Goal: Check status: Check status

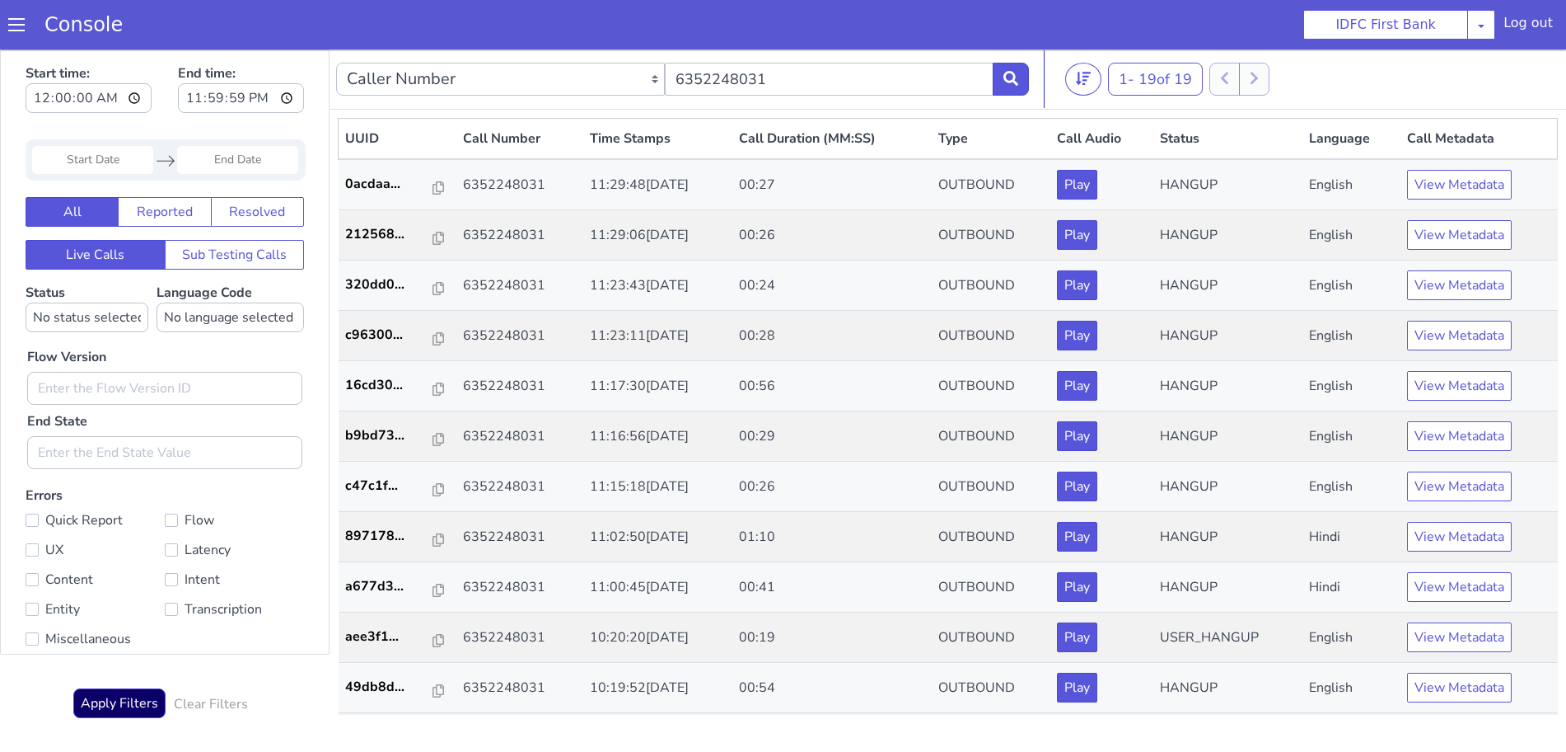
click at [1022, 80] on button at bounding box center [1011, 79] width 36 height 33
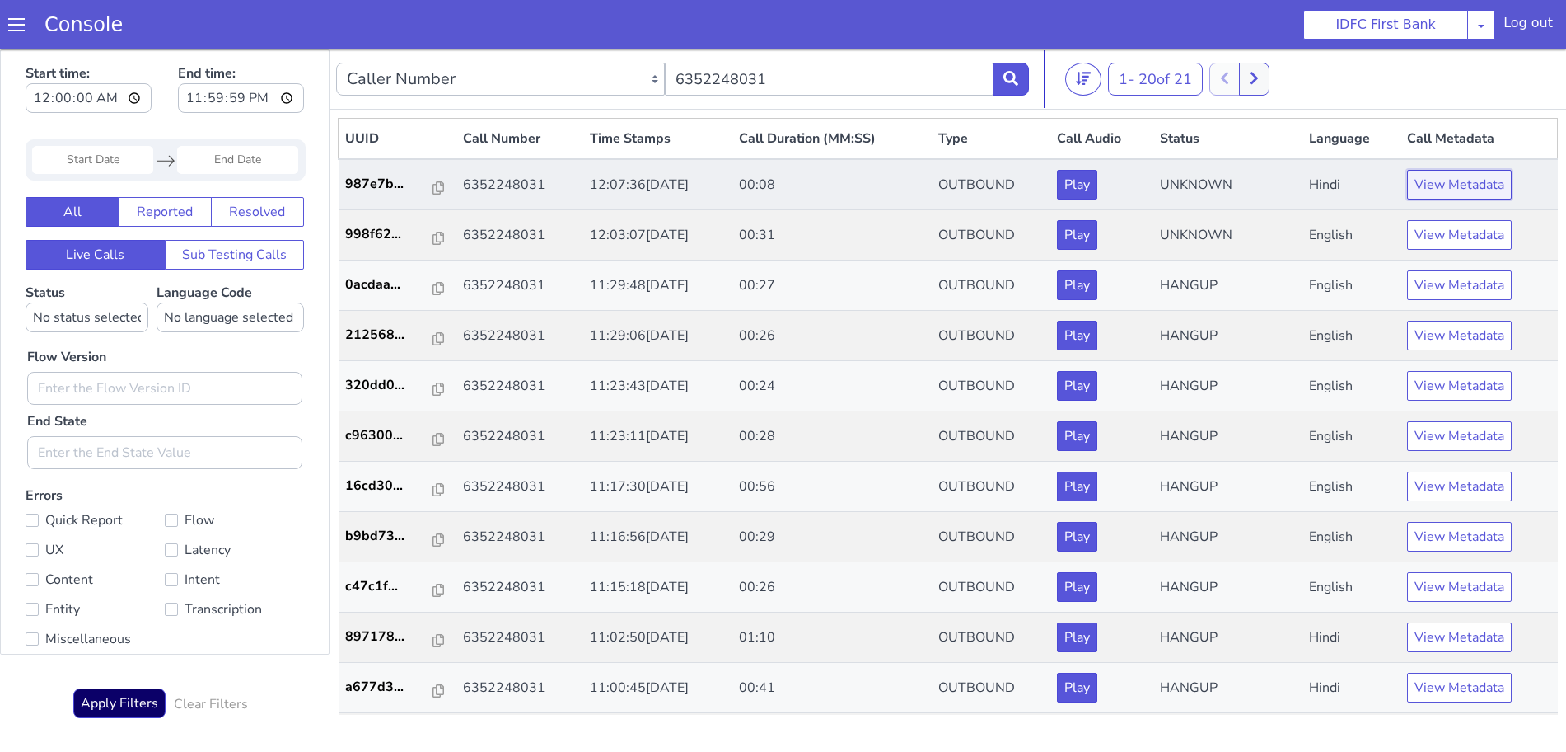
click at [1466, 190] on button "View Metadata" at bounding box center [1459, 185] width 105 height 30
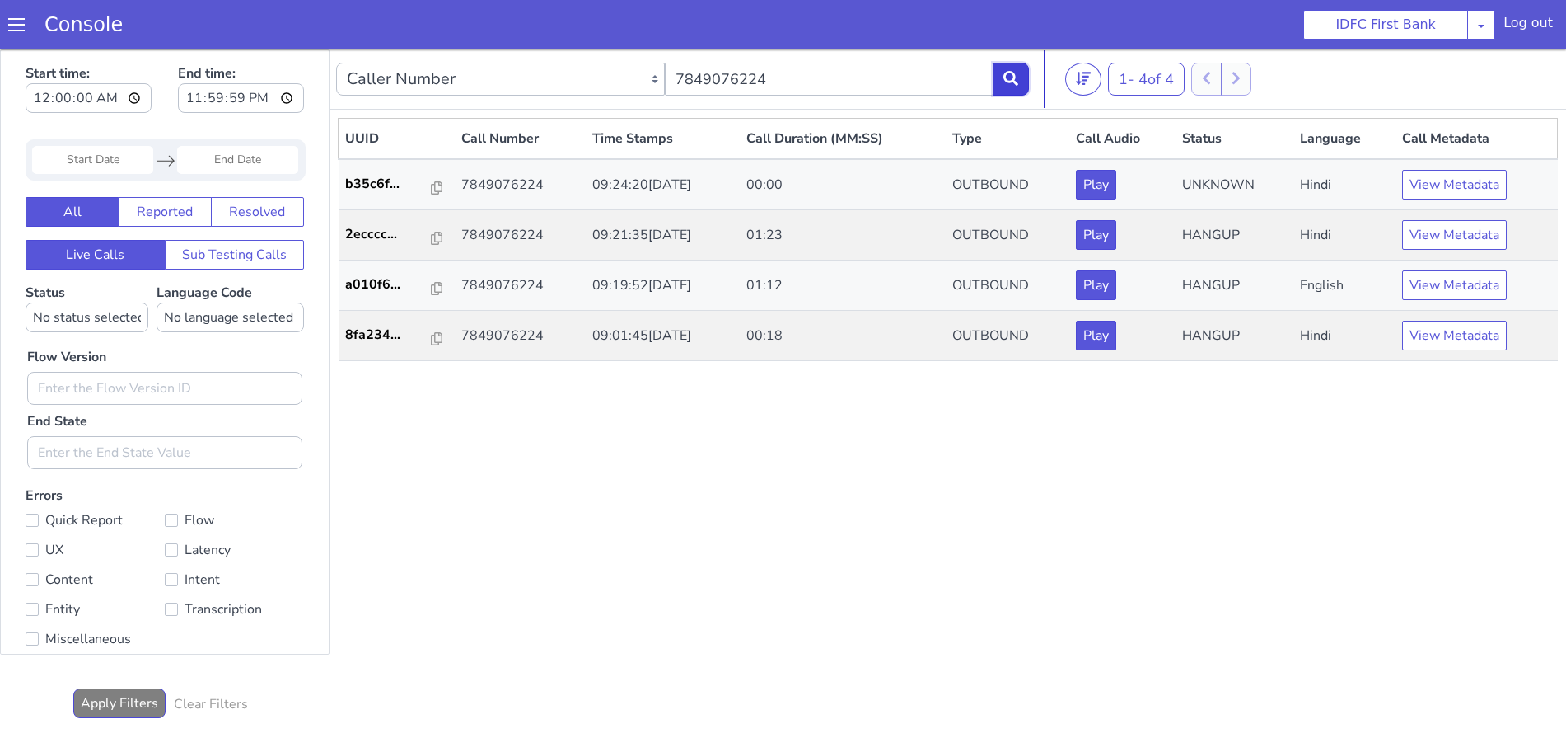
click at [1018, 66] on button at bounding box center [1011, 79] width 36 height 33
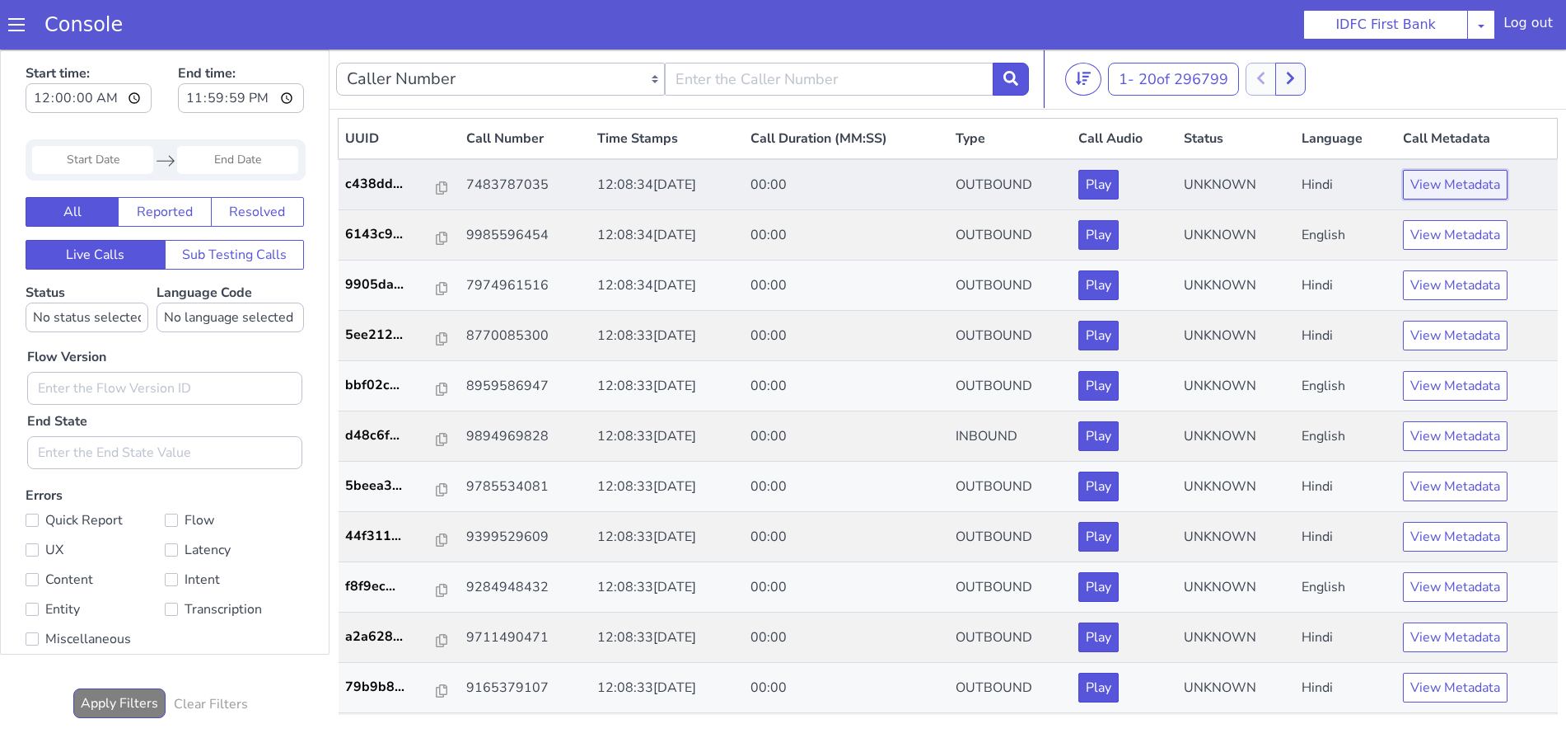
click at [1456, 187] on button "View Metadata" at bounding box center [1455, 185] width 105 height 30
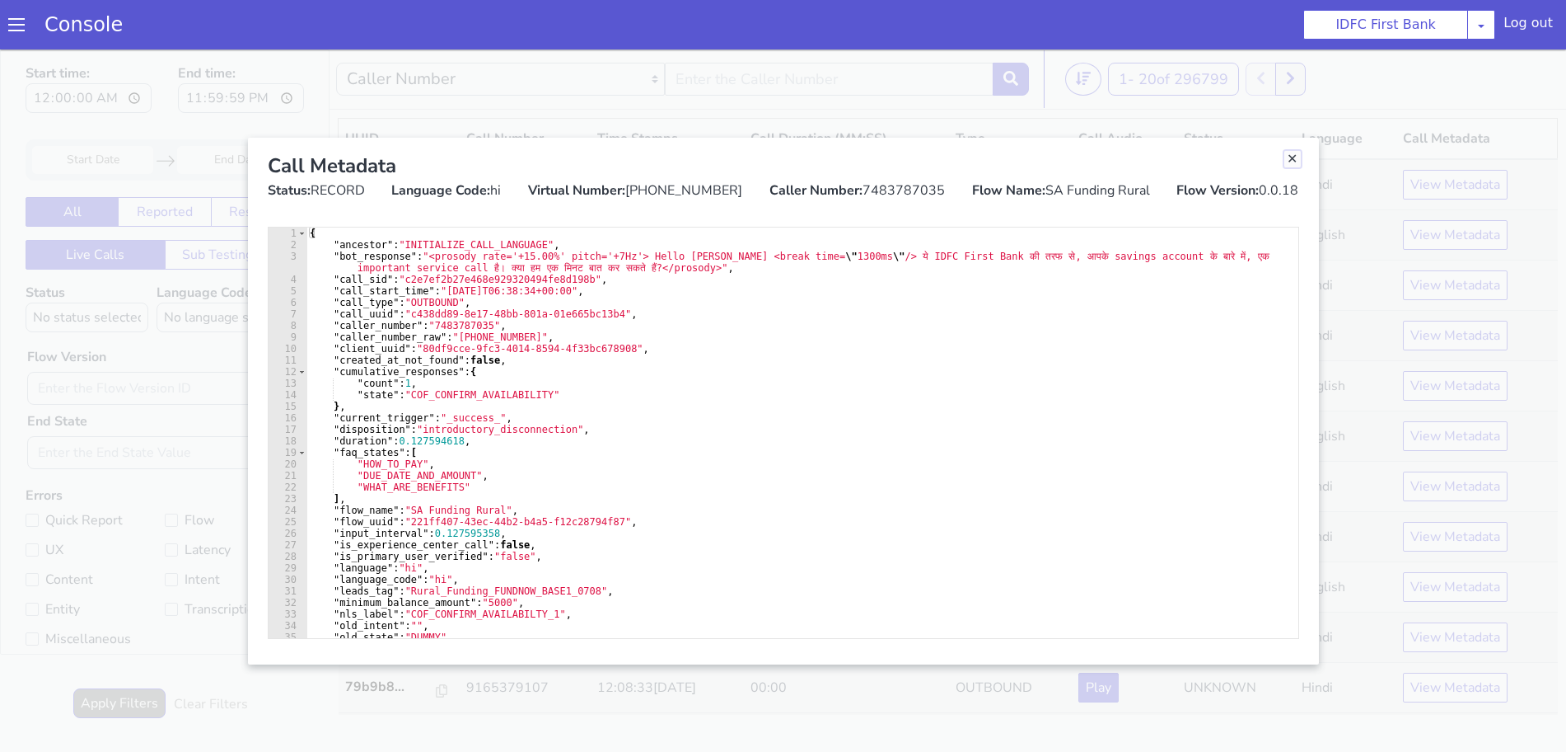
click at [1296, 164] on link "Close" at bounding box center [1293, 159] width 16 height 16
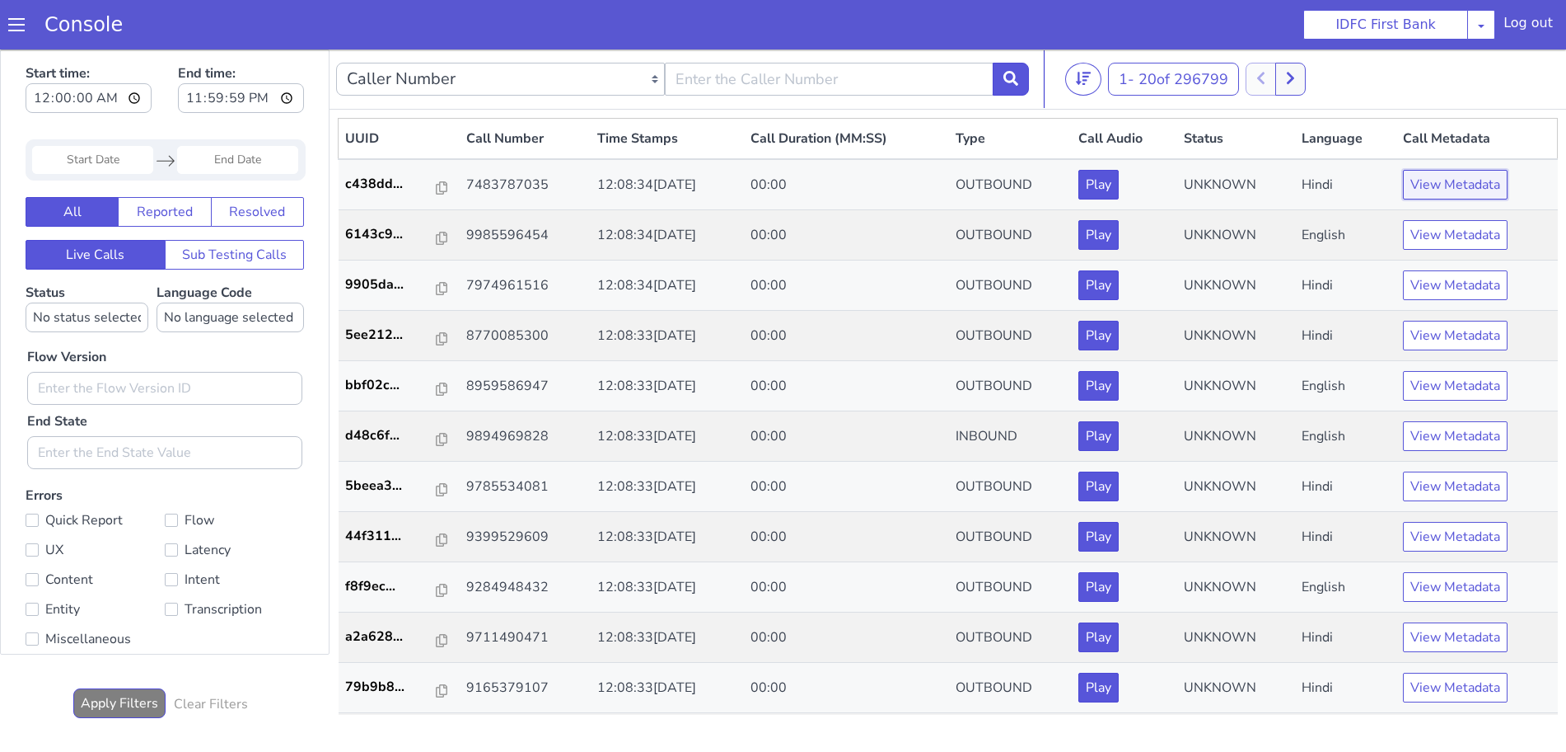
drag, startPoint x: 1458, startPoint y: 187, endPoint x: 934, endPoint y: 151, distance: 525.3
click at [1107, 186] on tr "c438dd... 7483787035 12:08:34[DATE] 00:00 OUTBOUND Play UNKNOWN Hindi View Meta…" at bounding box center [949, 184] width 1220 height 51
click at [827, 91] on input "text" at bounding box center [829, 79] width 329 height 33
type input "6352248031"
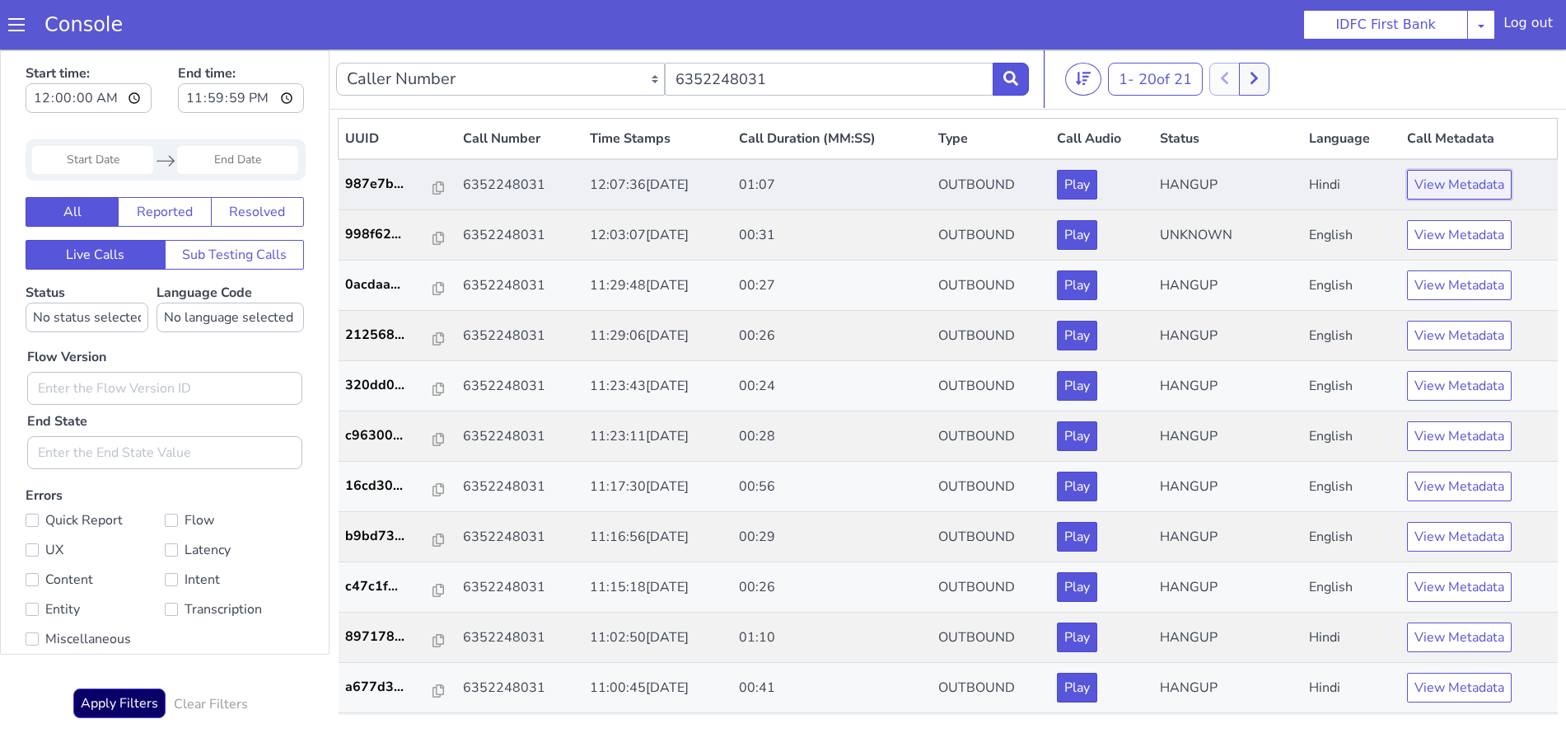
click at [1487, 184] on button "View Metadata" at bounding box center [1459, 185] width 105 height 30
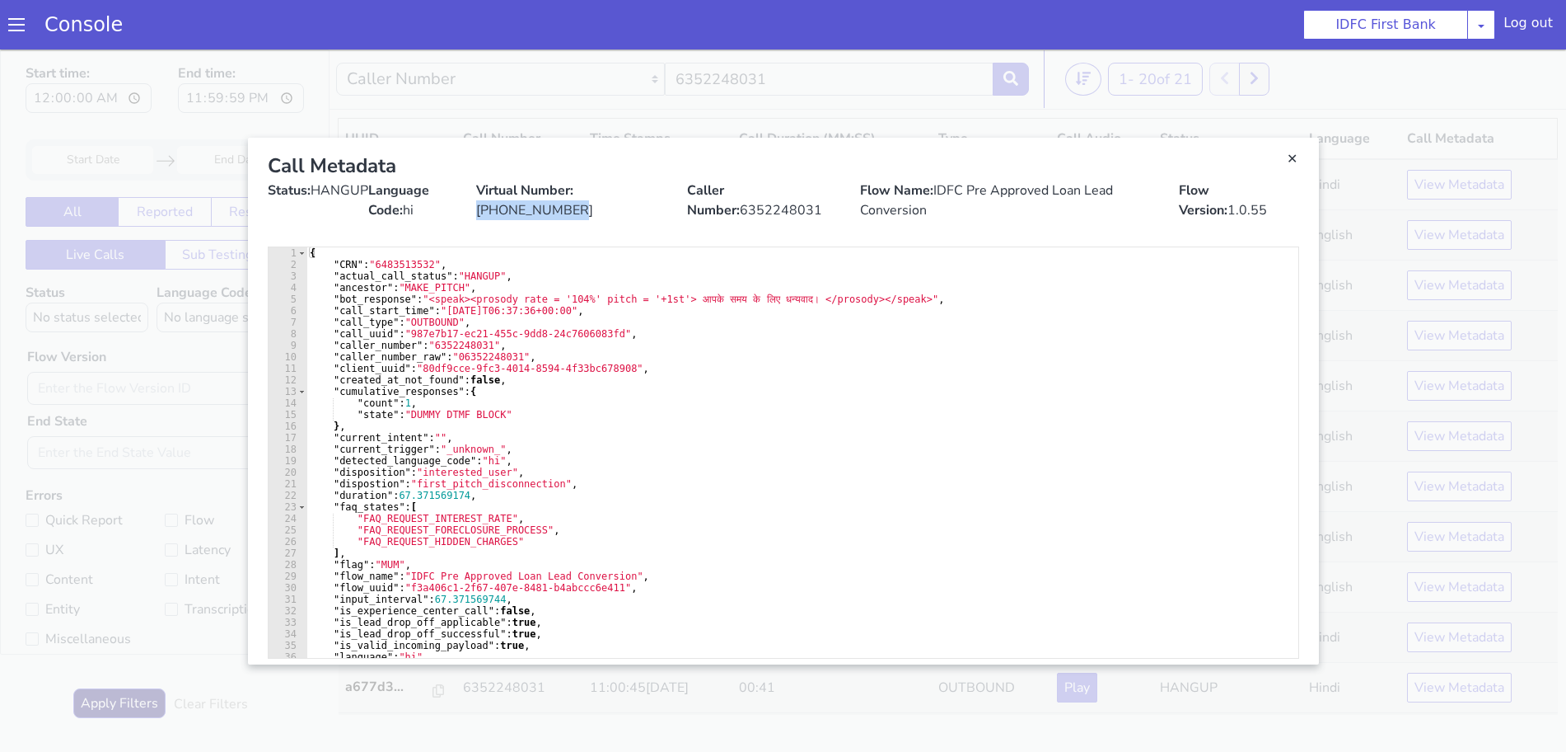
copy div "[PHONE_NUMBER]"
drag, startPoint x: 482, startPoint y: 206, endPoint x: 649, endPoint y: 227, distance: 167.8
click at [649, 227] on div "Call Metadata Status: HANGUP Language Code: hi Virtual Number: [PHONE_NUMBER] C…" at bounding box center [784, 186] width 1058 height 96
click at [1292, 160] on link "Close" at bounding box center [1293, 159] width 16 height 16
